Goal: Navigation & Orientation: Find specific page/section

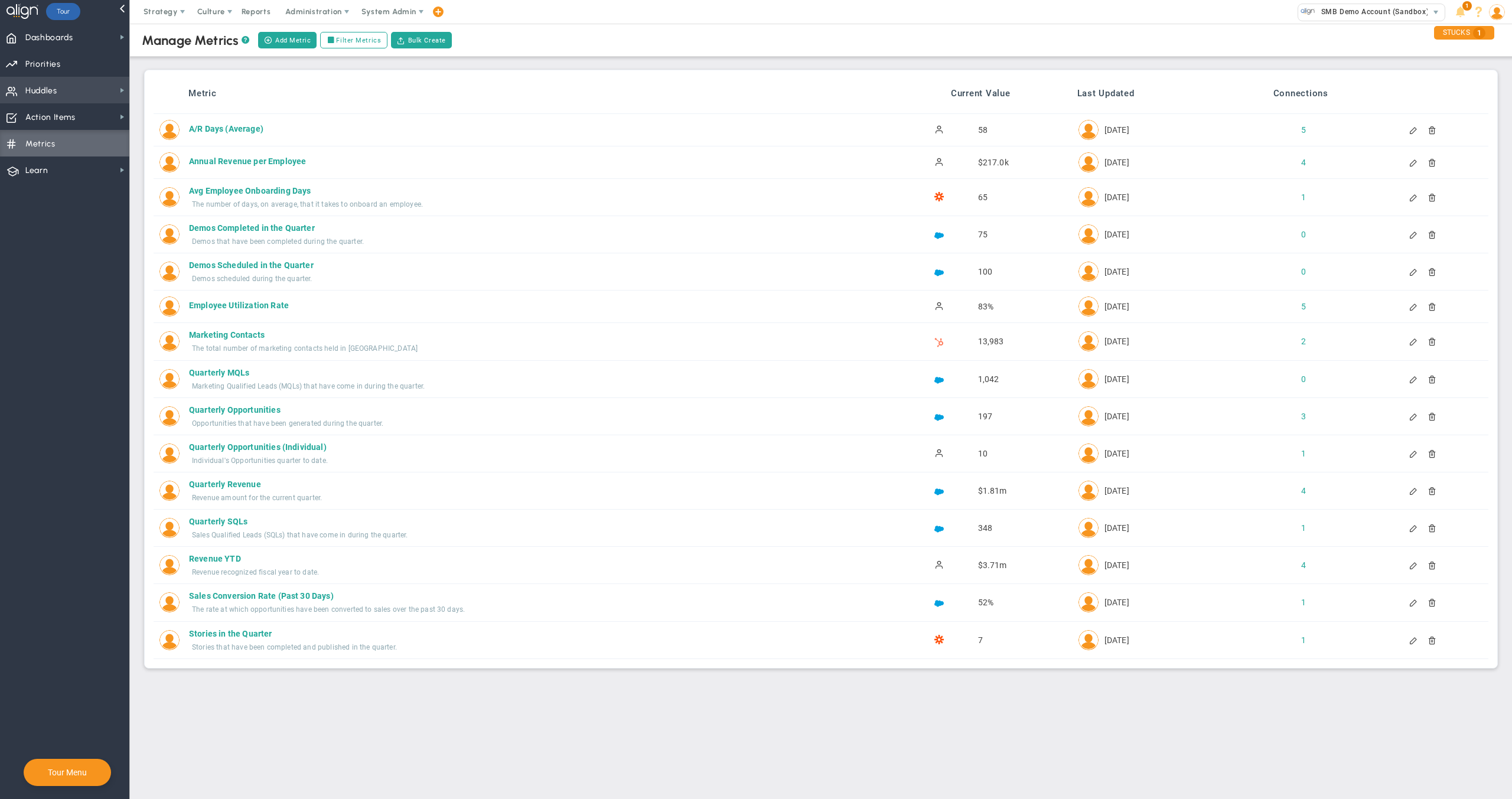
click at [74, 87] on span "Huddles Huddles" at bounding box center [65, 89] width 129 height 26
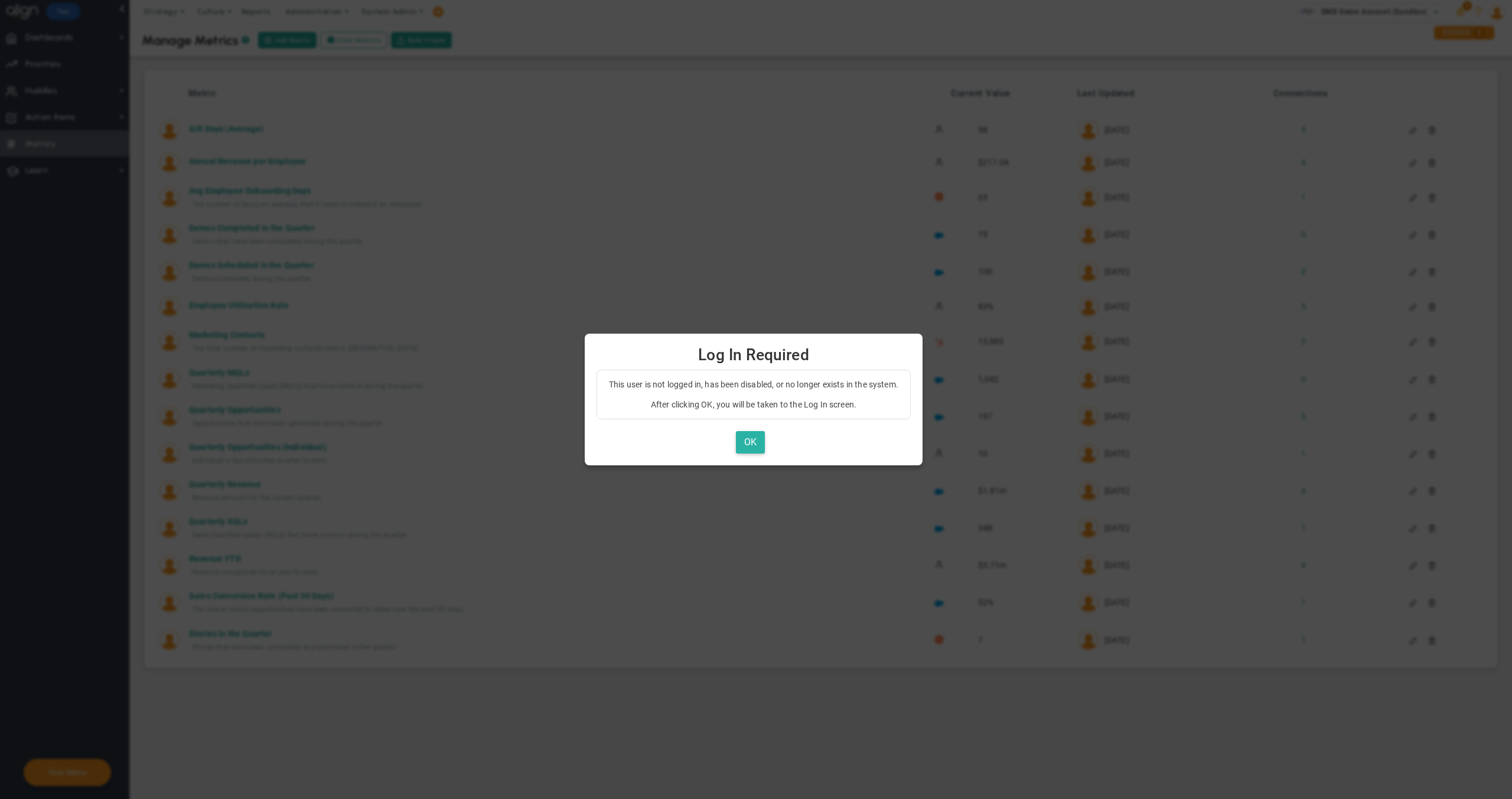
click at [746, 440] on button "OK" at bounding box center [750, 442] width 29 height 23
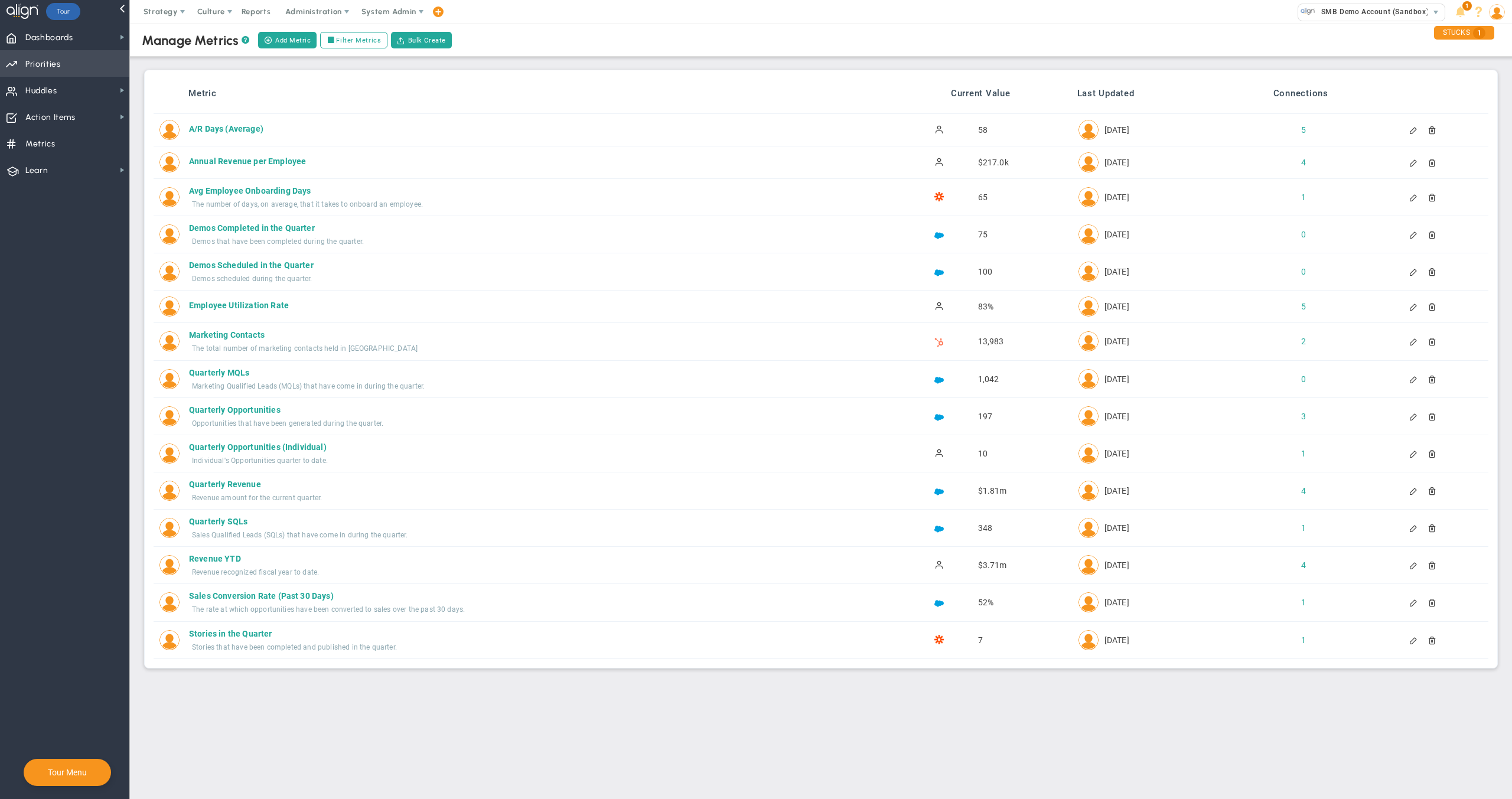
click at [46, 73] on span "Priorities" at bounding box center [43, 64] width 35 height 25
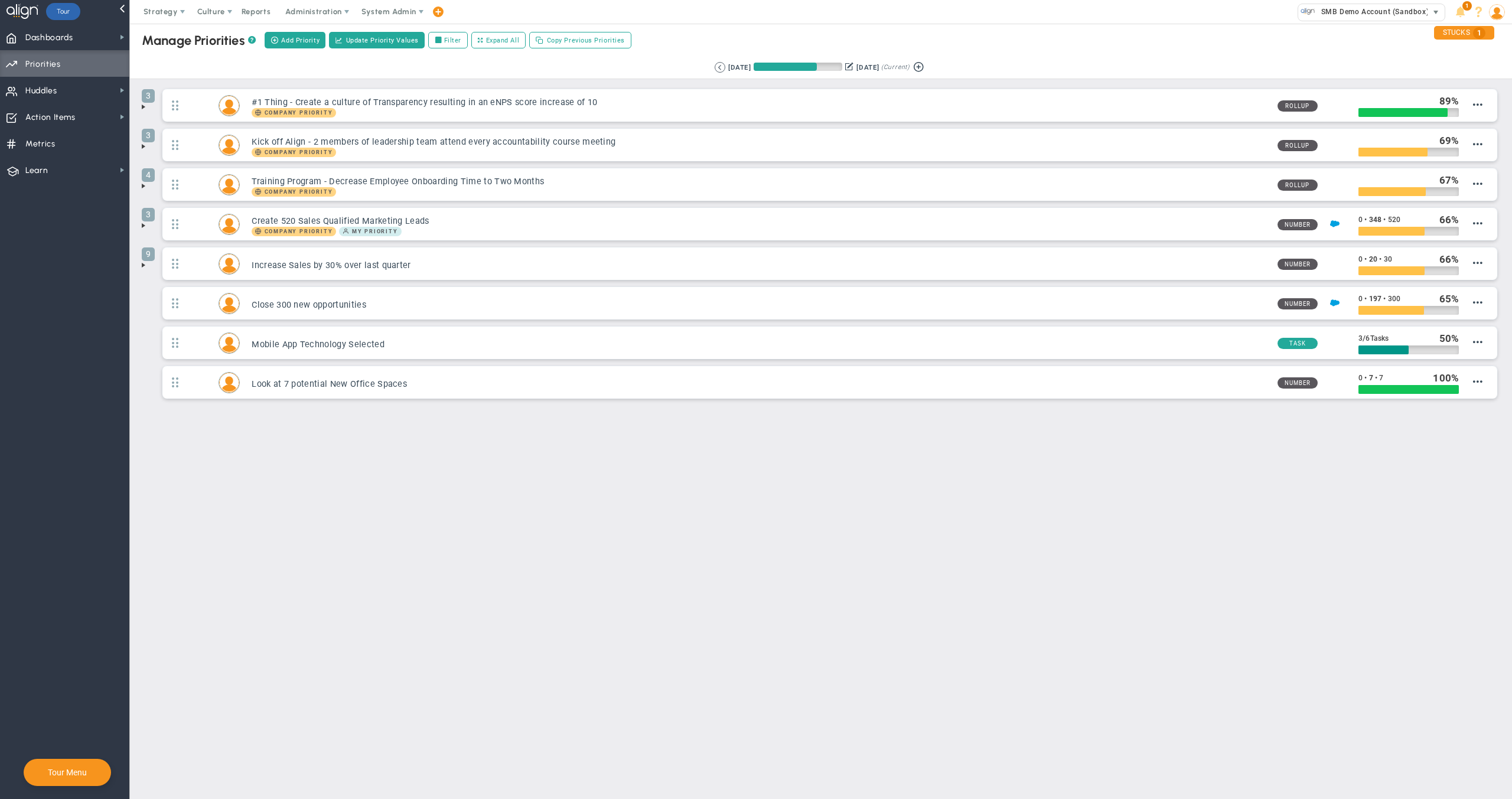
click at [1325, 18] on span "SMB Demo Account (Sandbox)" at bounding box center [1372, 11] width 113 height 15
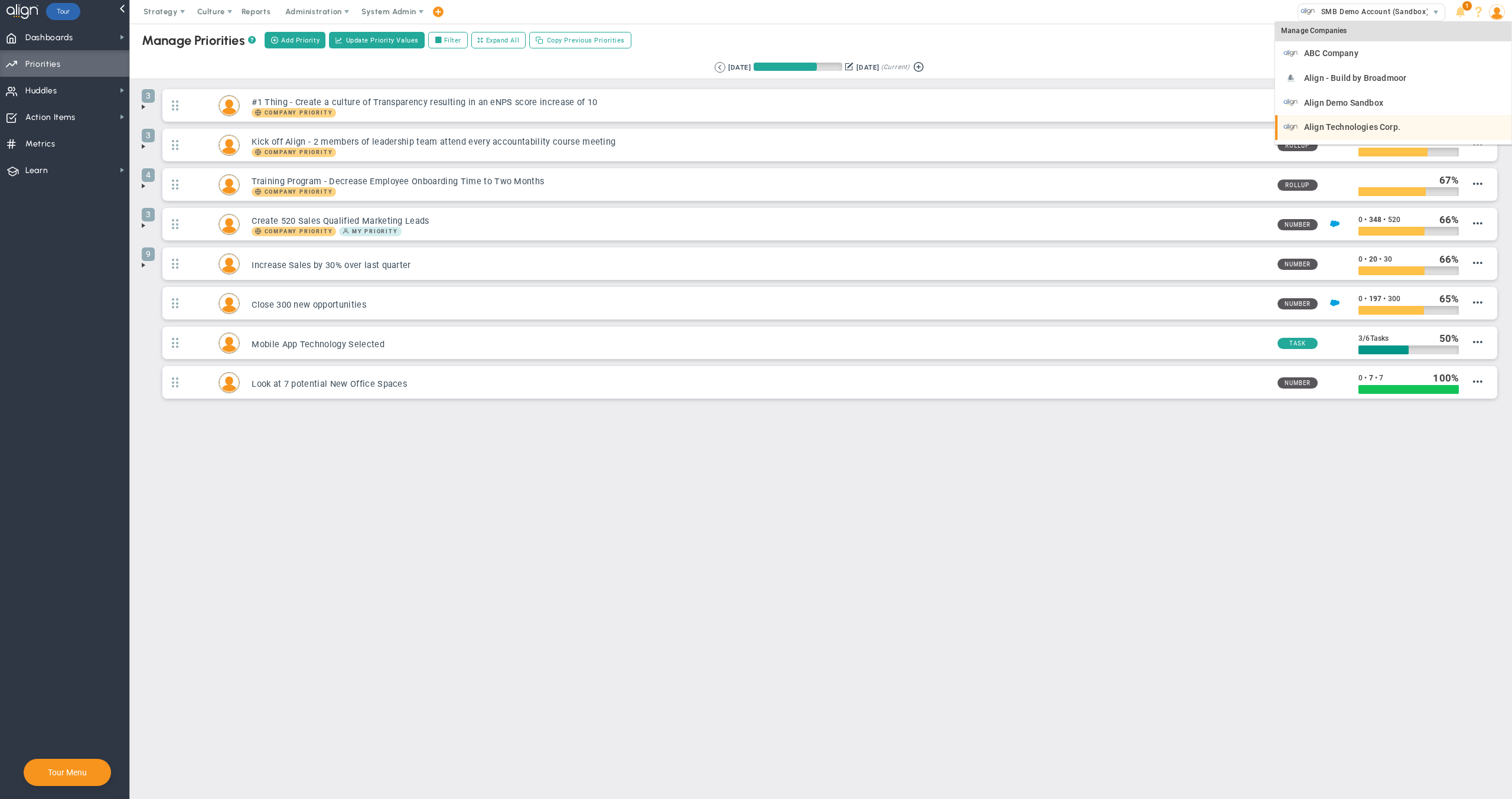
click at [1364, 125] on span "Align Technologies Corp." at bounding box center [1352, 127] width 96 height 8
